Goal: Task Accomplishment & Management: Complete application form

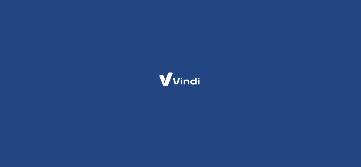
click at [330, 0] on html at bounding box center [180, 0] width 361 height 0
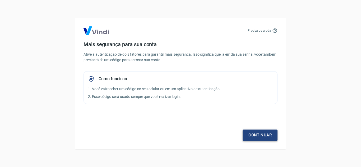
click at [265, 134] on link "Continuar" at bounding box center [260, 135] width 35 height 11
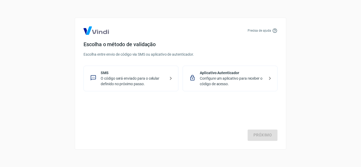
click at [171, 79] on icon at bounding box center [171, 78] width 2 height 3
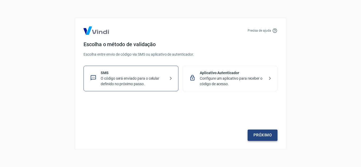
click at [262, 137] on link "Próximo" at bounding box center [263, 135] width 30 height 11
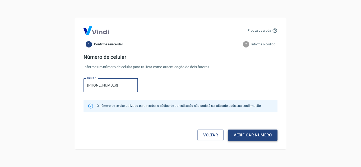
type input "[PHONE_NUMBER]"
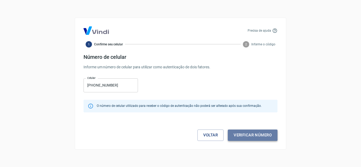
click at [266, 134] on button "Verificar número" at bounding box center [253, 135] width 50 height 11
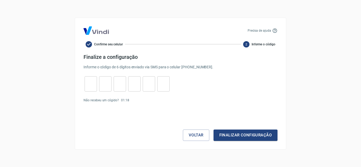
click at [87, 90] on div "​" at bounding box center [91, 83] width 12 height 15
type input "6"
type input "7"
type input "6"
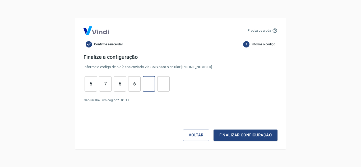
type input "3"
type input "6"
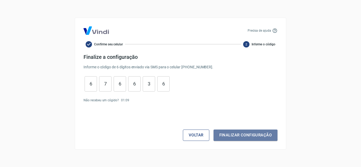
click at [226, 135] on button "Finalizar configuração" at bounding box center [246, 135] width 64 height 11
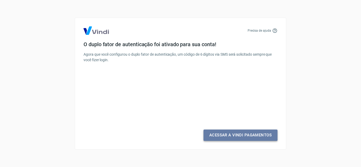
click at [225, 138] on link "Acessar a Vindi Pagamentos" at bounding box center [241, 135] width 74 height 11
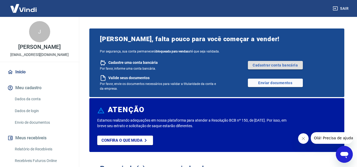
click at [267, 65] on link "Cadastrar conta bancária" at bounding box center [275, 65] width 55 height 8
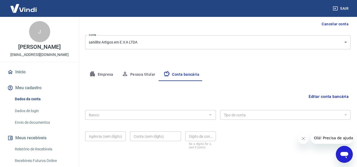
scroll to position [74, 0]
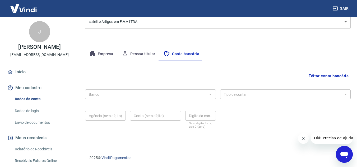
click at [211, 94] on div at bounding box center [210, 94] width 7 height 7
click at [209, 94] on div at bounding box center [210, 94] width 7 height 7
click at [316, 78] on button "Editar conta bancária" at bounding box center [329, 76] width 44 height 10
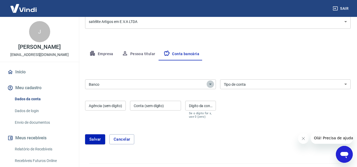
click at [211, 85] on icon "Abrir" at bounding box center [210, 84] width 3 height 1
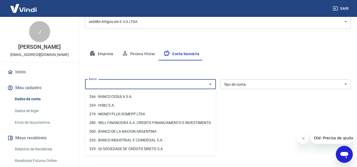
scroll to position [503, 0]
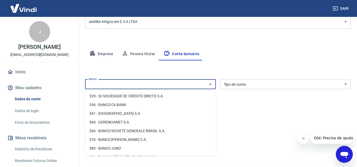
click at [125, 118] on li "341 - ITAÚ UNIBANCO S.A." at bounding box center [150, 114] width 131 height 9
type input "341 - ITAÚ UNIBANCO S.A."
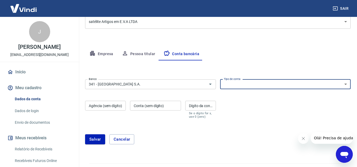
click at [237, 85] on select "Conta Corrente Conta Poupança" at bounding box center [285, 85] width 131 height 10
select select "1"
click at [220, 80] on select "Conta Corrente Conta Poupança" at bounding box center [285, 85] width 131 height 10
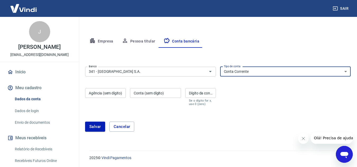
click at [112, 95] on input "Agência (sem dígito)" at bounding box center [105, 93] width 41 height 10
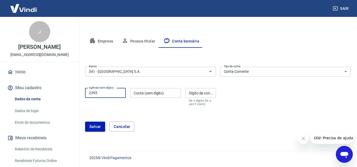
type input "2395"
click at [137, 96] on input "Conta (sem dígito)" at bounding box center [155, 93] width 51 height 10
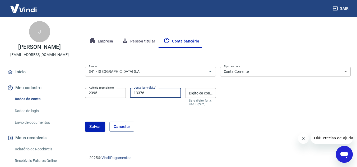
type input "13376"
click at [192, 92] on input "Dígito da conta" at bounding box center [200, 93] width 31 height 10
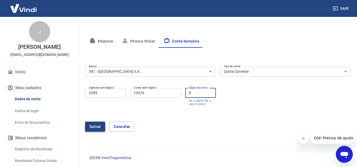
type input "8"
click at [94, 128] on button "Salvar" at bounding box center [95, 127] width 20 height 10
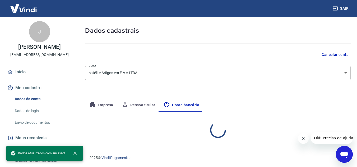
select select "1"
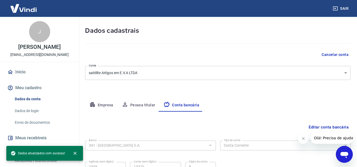
scroll to position [74, 0]
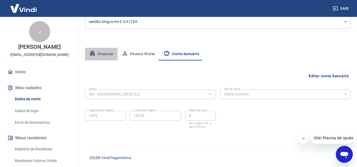
click at [104, 54] on button "Empresa" at bounding box center [101, 54] width 33 height 13
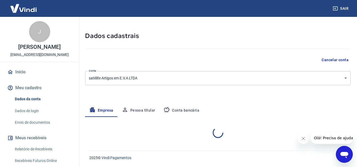
select select "SP"
select select "business"
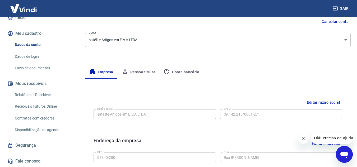
scroll to position [2, 0]
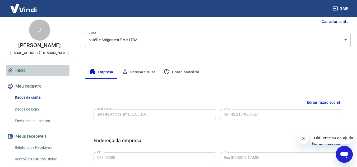
click at [22, 71] on link "Início" at bounding box center [39, 71] width 66 height 12
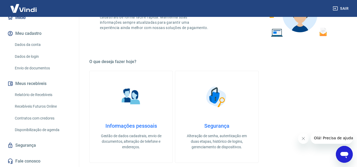
scroll to position [214, 0]
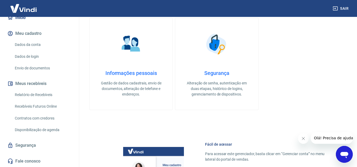
click at [132, 72] on h4 "Informações pessoais" at bounding box center [131, 73] width 66 height 6
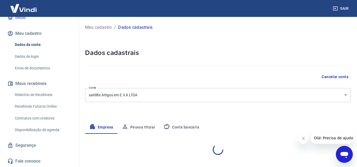
select select "SP"
select select "business"
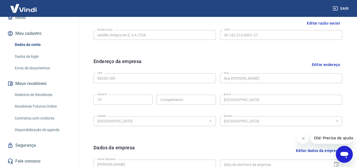
scroll to position [55, 0]
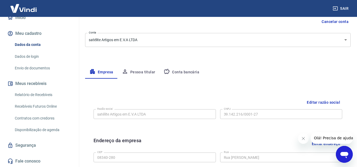
click at [145, 69] on button "Pessoa titular" at bounding box center [139, 72] width 42 height 13
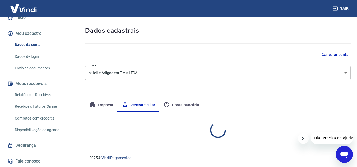
scroll to position [44, 0]
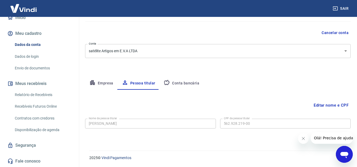
click at [191, 83] on button "Conta bancária" at bounding box center [182, 83] width 44 height 13
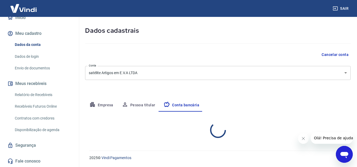
select select "1"
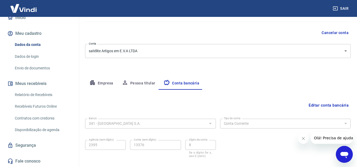
scroll to position [74, 0]
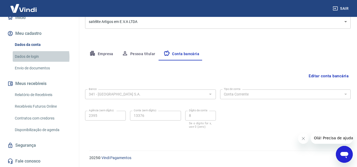
click at [28, 57] on link "Dados de login" at bounding box center [43, 56] width 60 height 11
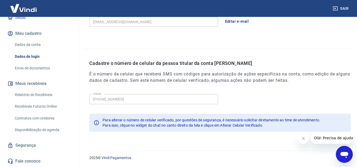
scroll to position [2, 0]
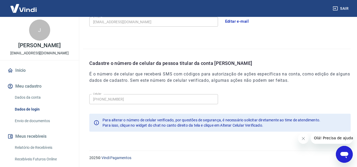
click at [24, 69] on link "Início" at bounding box center [39, 71] width 66 height 12
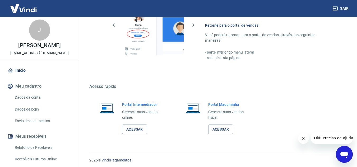
scroll to position [369, 0]
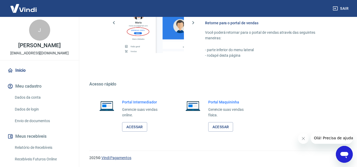
click at [121, 159] on link "Vindi Pagamentos" at bounding box center [117, 158] width 30 height 4
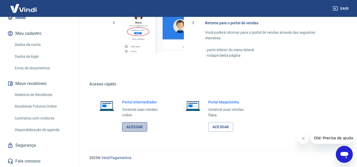
click at [139, 129] on link "Acessar" at bounding box center [134, 128] width 25 height 10
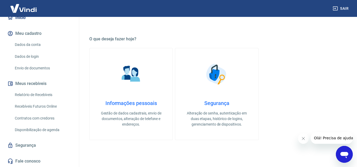
scroll to position [210, 0]
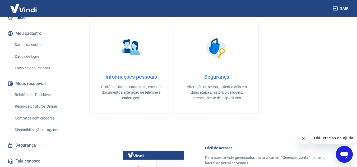
click at [37, 66] on link "Envio de documentos" at bounding box center [43, 68] width 60 height 11
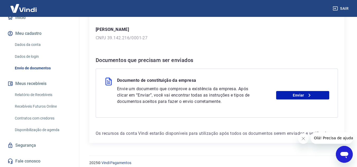
scroll to position [84, 0]
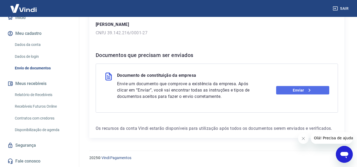
click at [287, 92] on link "Enviar" at bounding box center [303, 90] width 53 height 8
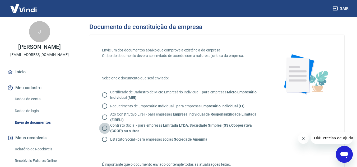
click at [105, 128] on input "Contrato Social - para empresas Limitada LTDA, Sociedade Simples (SS), Cooperat…" at bounding box center [104, 128] width 11 height 11
radio input "true"
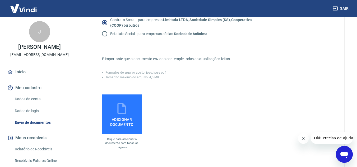
scroll to position [159, 0]
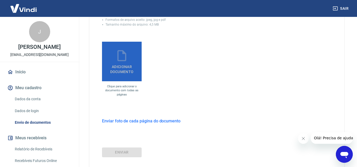
click at [119, 74] on label "Adicionar documento" at bounding box center [122, 62] width 40 height 40
click at [0, 0] on input "Adicionar documento" at bounding box center [0, 0] width 0 height 0
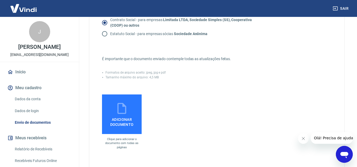
scroll to position [79, 0]
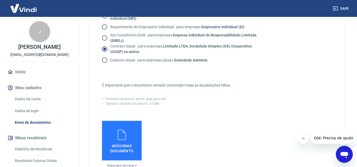
click at [128, 134] on icon at bounding box center [121, 135] width 13 height 13
click at [0, 0] on input "Adicionar documento" at bounding box center [0, 0] width 0 height 0
click at [126, 146] on span "Adicionar documento" at bounding box center [121, 148] width 35 height 12
click at [0, 0] on input "Adicionar documento" at bounding box center [0, 0] width 0 height 0
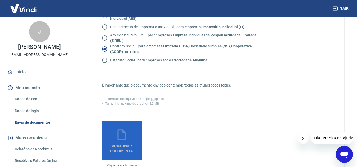
click at [129, 142] on span "Adicionar documento" at bounding box center [121, 148] width 35 height 12
click at [0, 0] on input "Adicionar documento" at bounding box center [0, 0] width 0 height 0
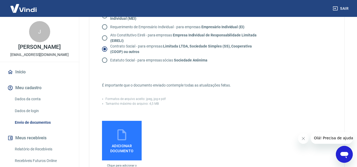
scroll to position [132, 0]
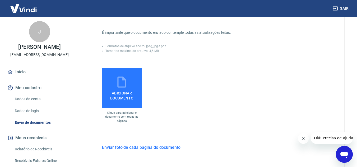
click at [120, 96] on span "Adicionar documento" at bounding box center [121, 95] width 35 height 12
click at [0, 0] on input "Adicionar documento" at bounding box center [0, 0] width 0 height 0
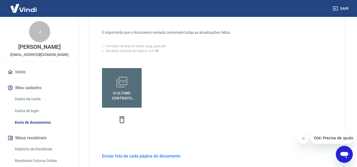
scroll to position [185, 0]
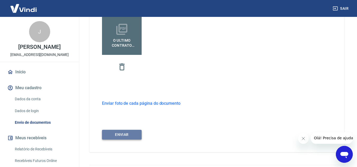
click at [131, 136] on button "ENVIAR" at bounding box center [122, 135] width 40 height 10
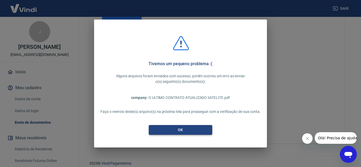
click at [183, 131] on button "OK" at bounding box center [181, 130] width 64 height 10
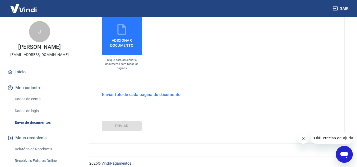
scroll to position [191, 0]
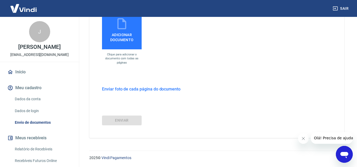
click at [159, 90] on h6 "Enviar foto de cada página do documento" at bounding box center [141, 89] width 79 height 7
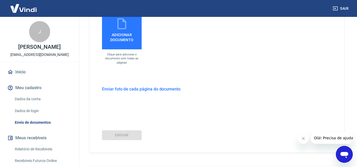
scroll to position [164, 0]
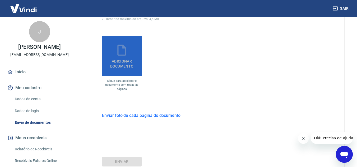
click at [131, 69] on label "Adicionar documento" at bounding box center [122, 56] width 40 height 40
click at [0, 0] on input "Adicionar documento" at bounding box center [0, 0] width 0 height 0
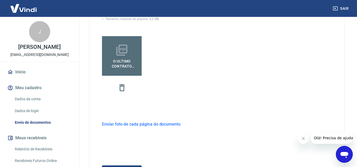
click at [149, 125] on h6 "Enviar foto de cada página do documento" at bounding box center [141, 124] width 79 height 7
click at [131, 157] on button "ENVIAR" at bounding box center [122, 156] width 40 height 10
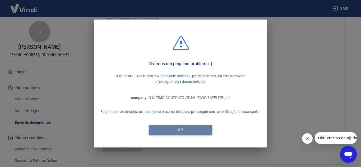
click at [179, 131] on button "OK" at bounding box center [181, 130] width 64 height 10
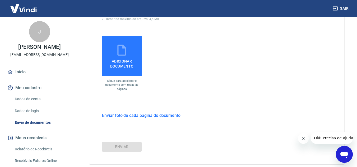
scroll to position [191, 0]
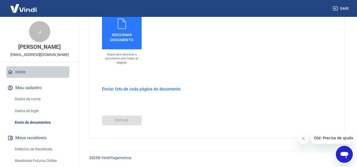
click at [26, 71] on link "Início" at bounding box center [39, 72] width 66 height 12
